Goal: Task Accomplishment & Management: Manage account settings

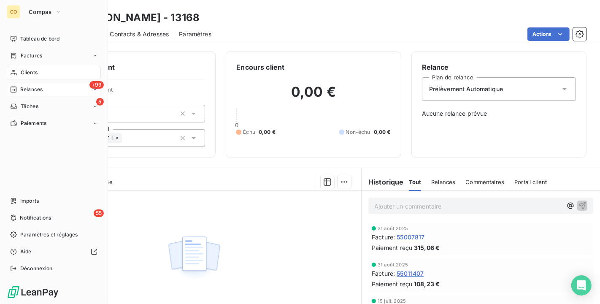
click at [20, 86] on span "Relances" at bounding box center [31, 90] width 22 height 8
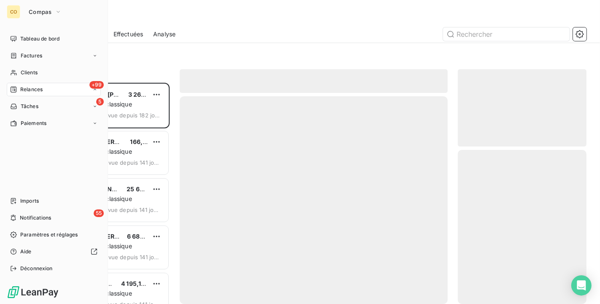
scroll to position [214, 122]
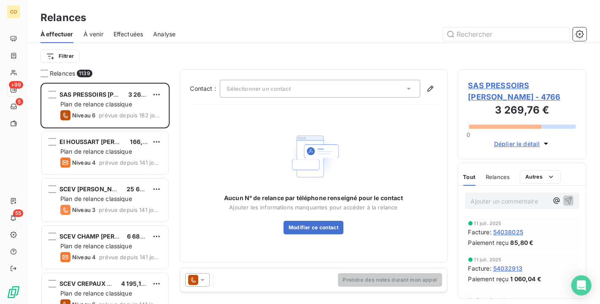
click at [125, 32] on span "Effectuées" at bounding box center [129, 34] width 30 height 8
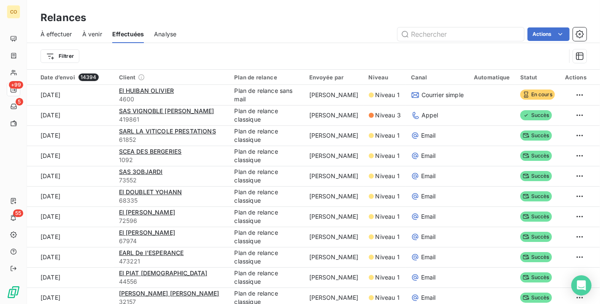
click at [62, 35] on span "À effectuer" at bounding box center [57, 34] width 32 height 8
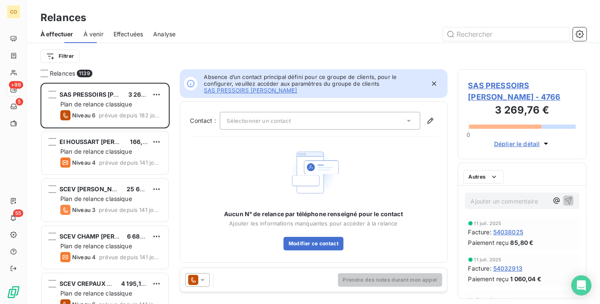
scroll to position [214, 122]
